Goal: Task Accomplishment & Management: Use online tool/utility

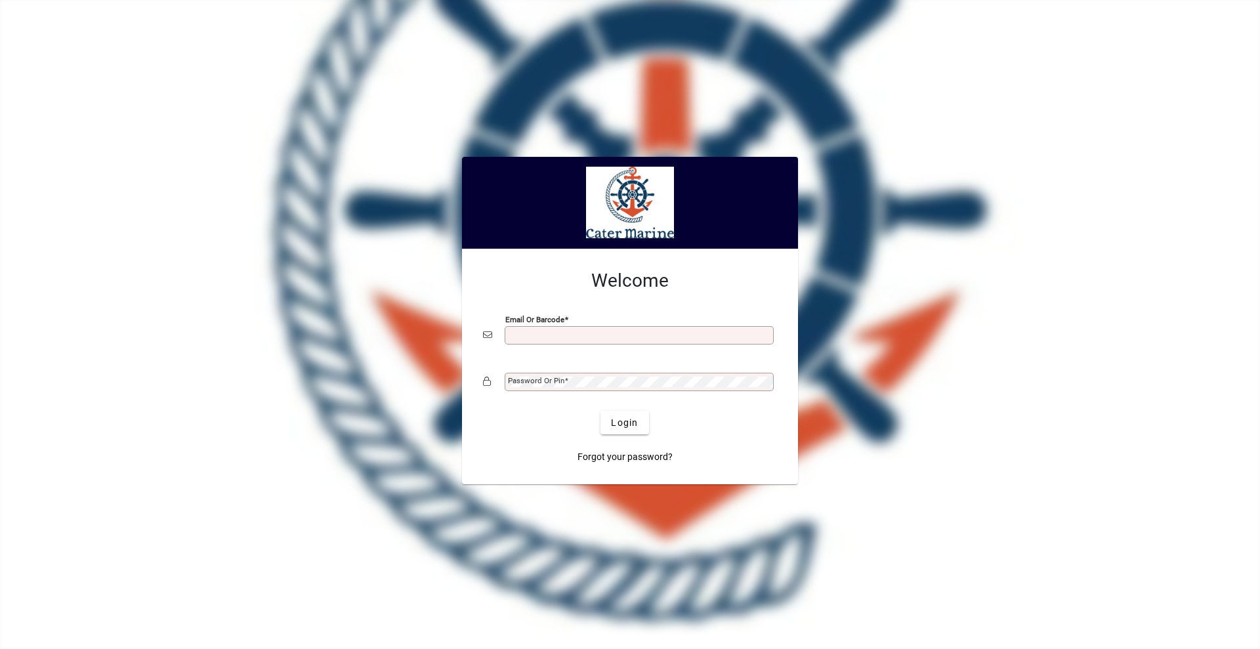
click at [559, 333] on input "Email or Barcode" at bounding box center [640, 335] width 265 height 10
type input "**********"
click at [600, 411] on button "Login" at bounding box center [624, 423] width 48 height 24
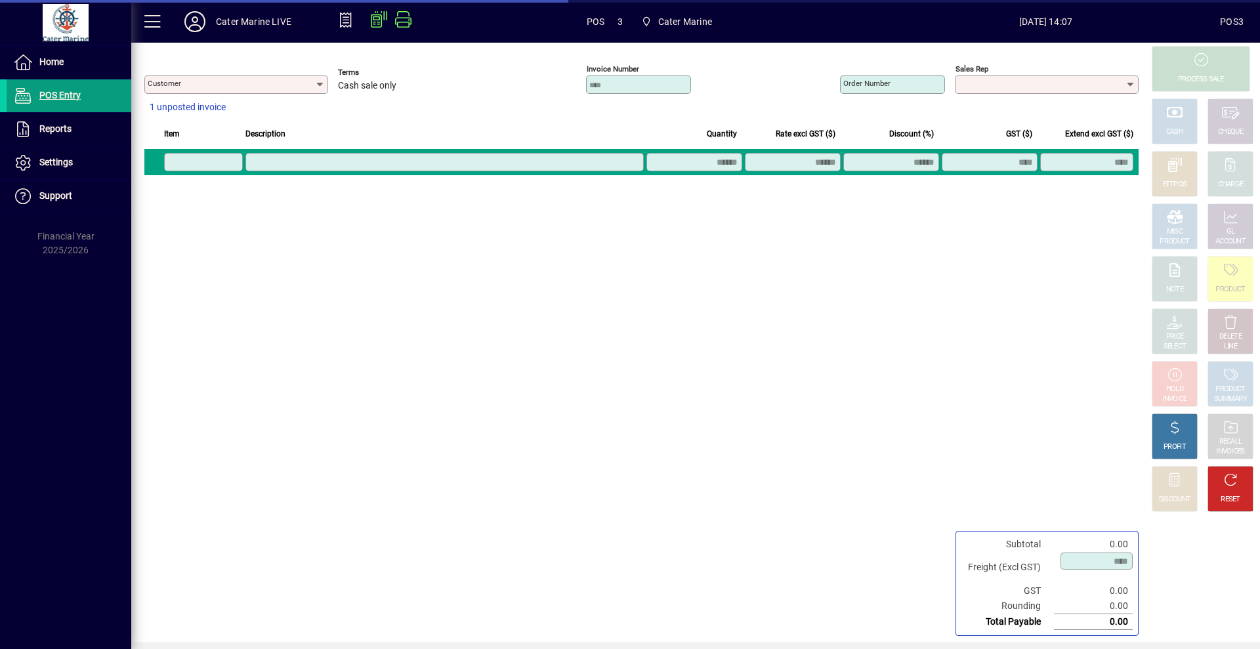
type input "**********"
